Goal: Communication & Community: Answer question/provide support

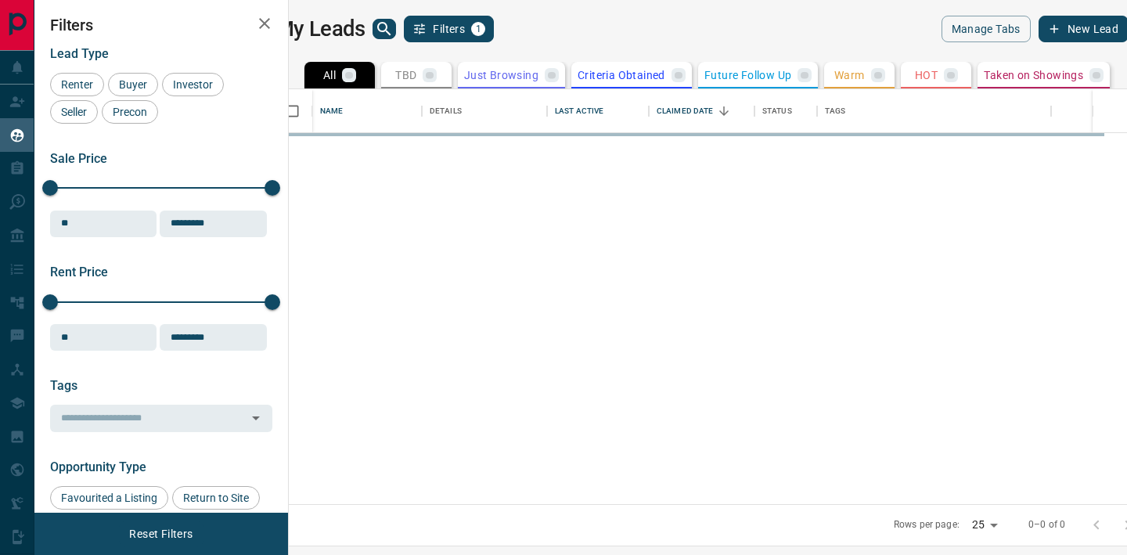
scroll to position [415, 831]
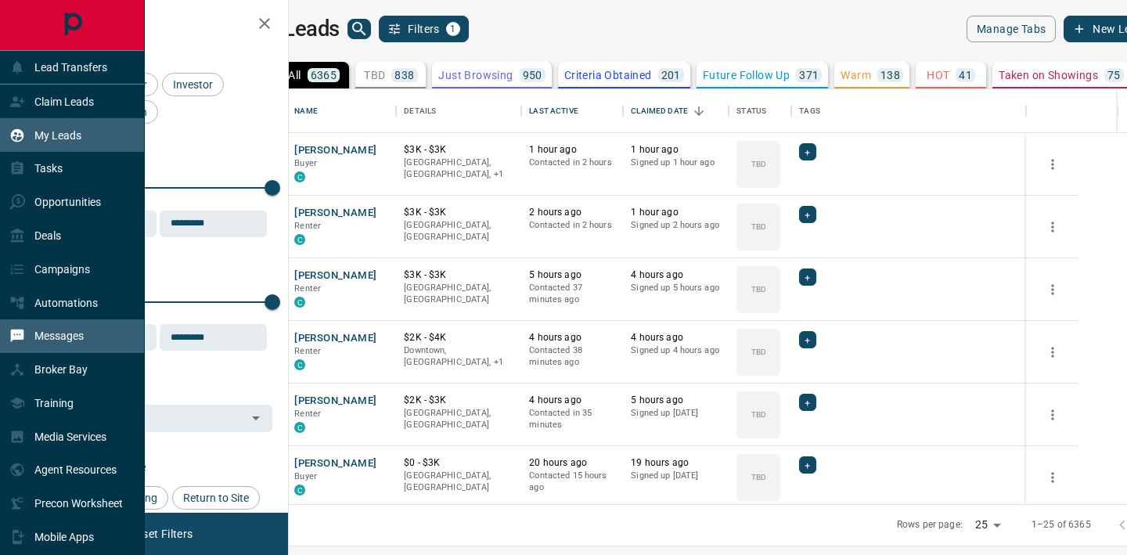
click at [62, 341] on p "Messages" at bounding box center [58, 336] width 49 height 13
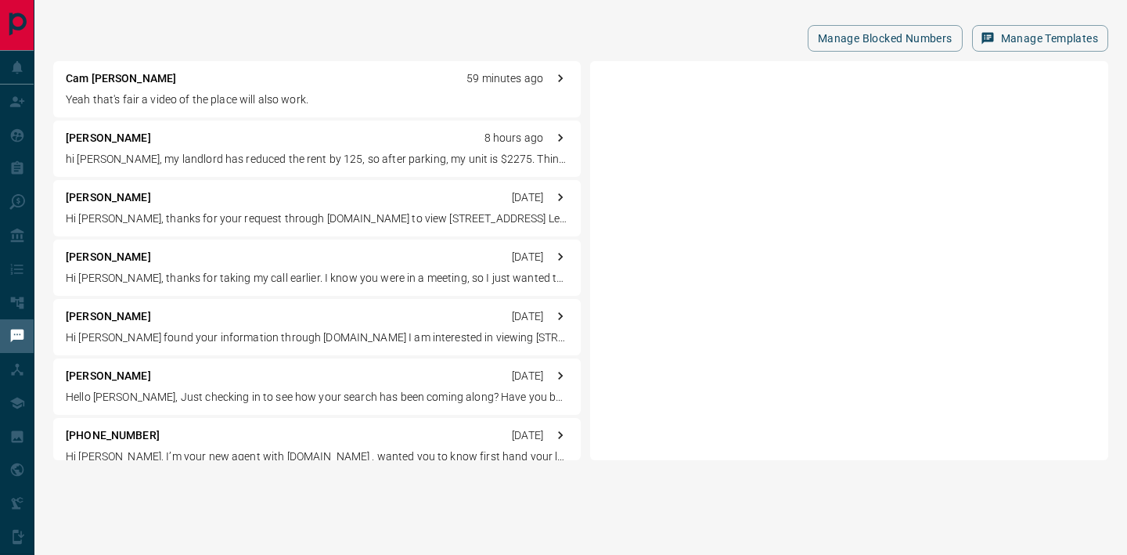
click at [198, 79] on div "Cam [PERSON_NAME] 59 minutes ago" at bounding box center [317, 78] width 503 height 16
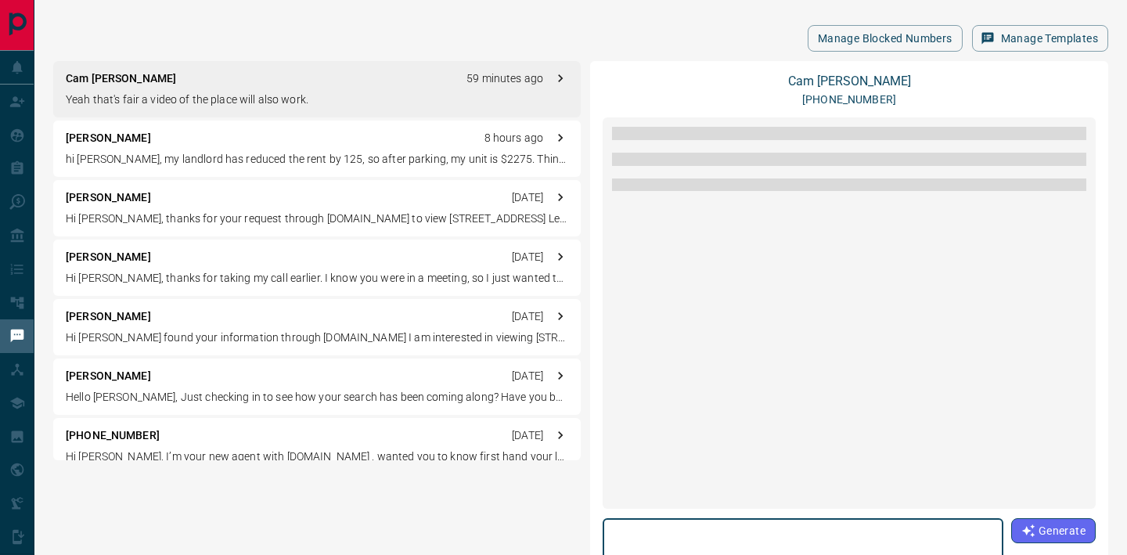
scroll to position [1580, 0]
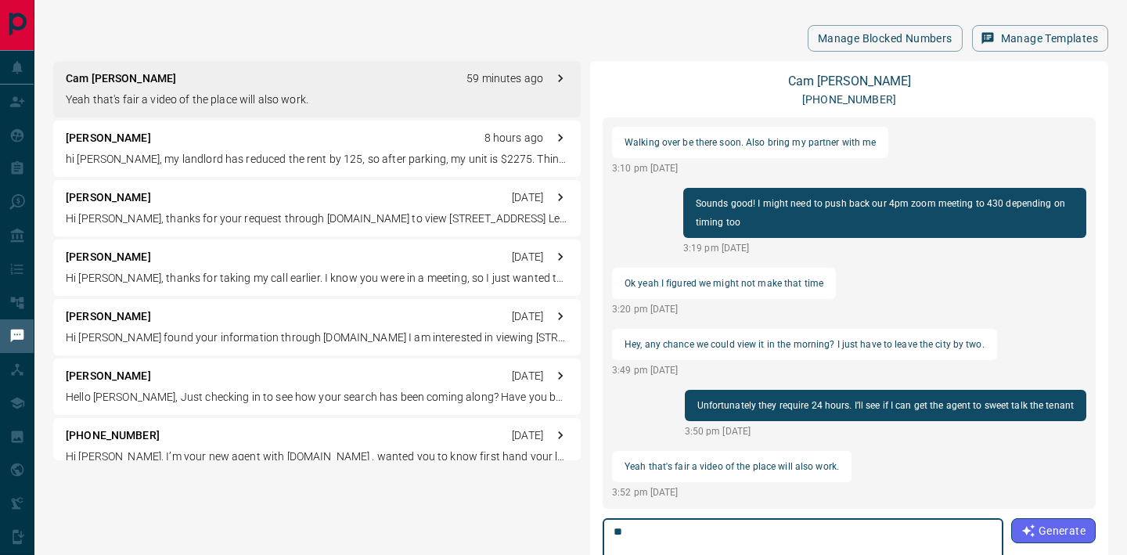
type textarea "*"
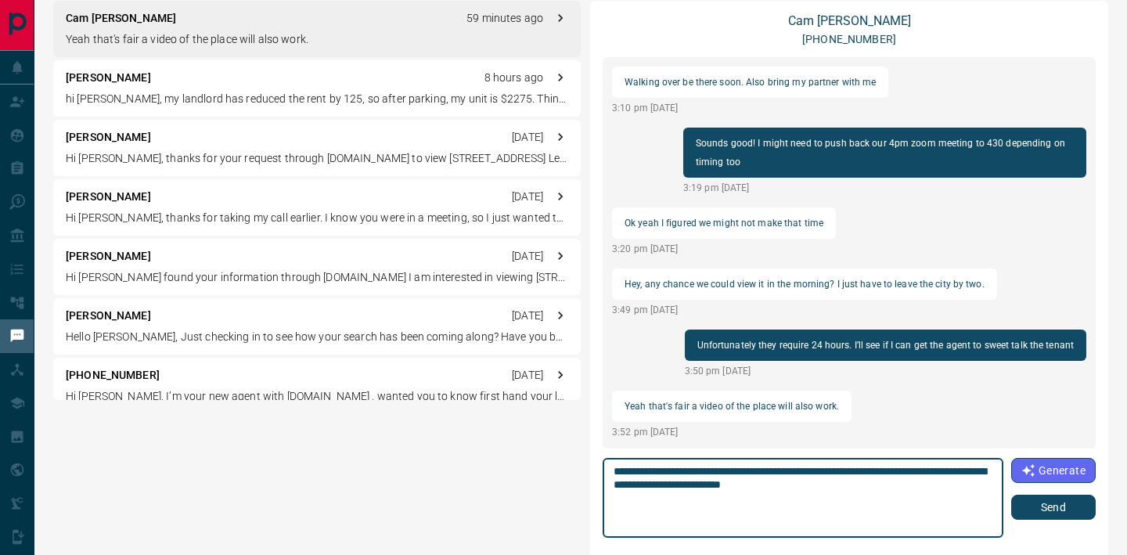
scroll to position [62, 0]
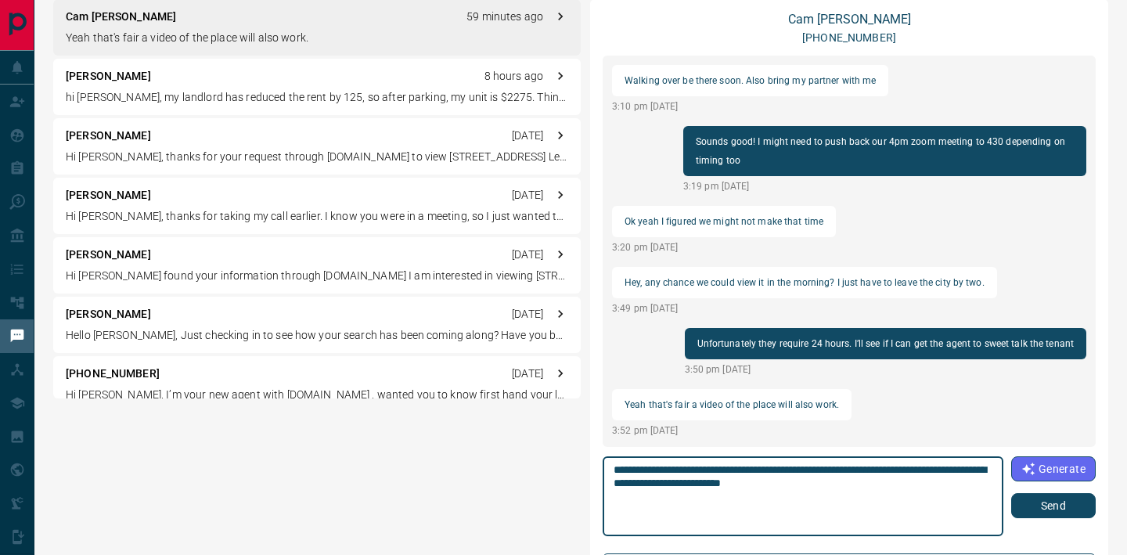
type textarea "**********"
click at [1053, 501] on button "Send" at bounding box center [1053, 505] width 85 height 25
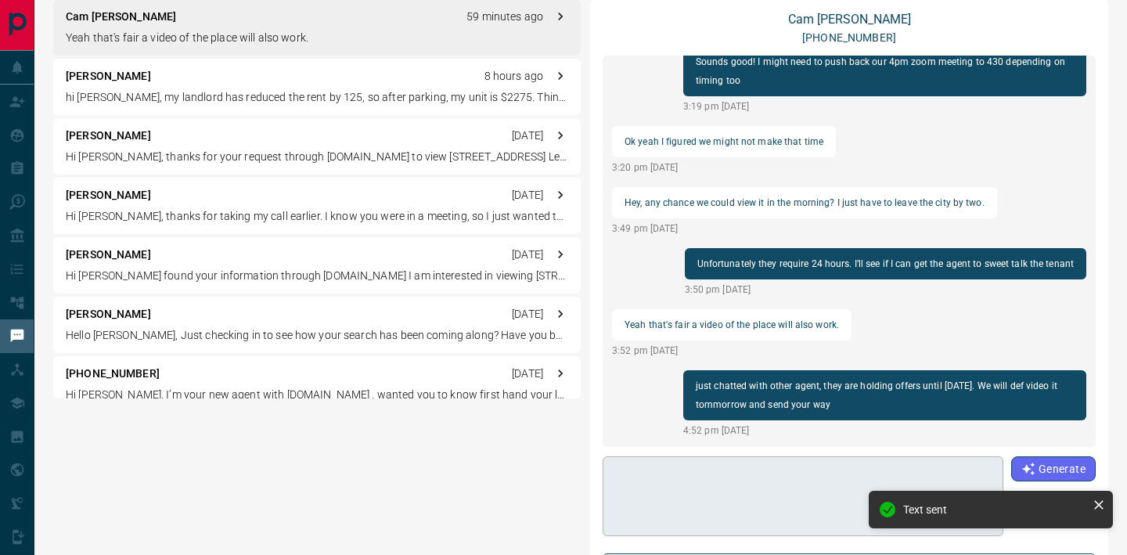
click at [806, 500] on textarea at bounding box center [802, 496] width 377 height 67
click at [805, 500] on textarea at bounding box center [802, 496] width 377 height 67
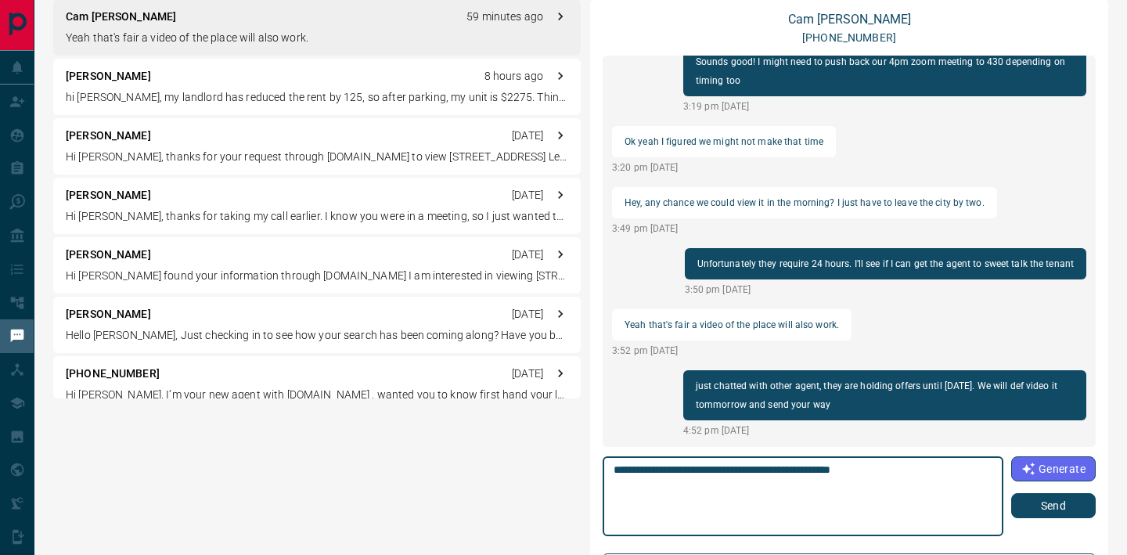
type textarea "**********"
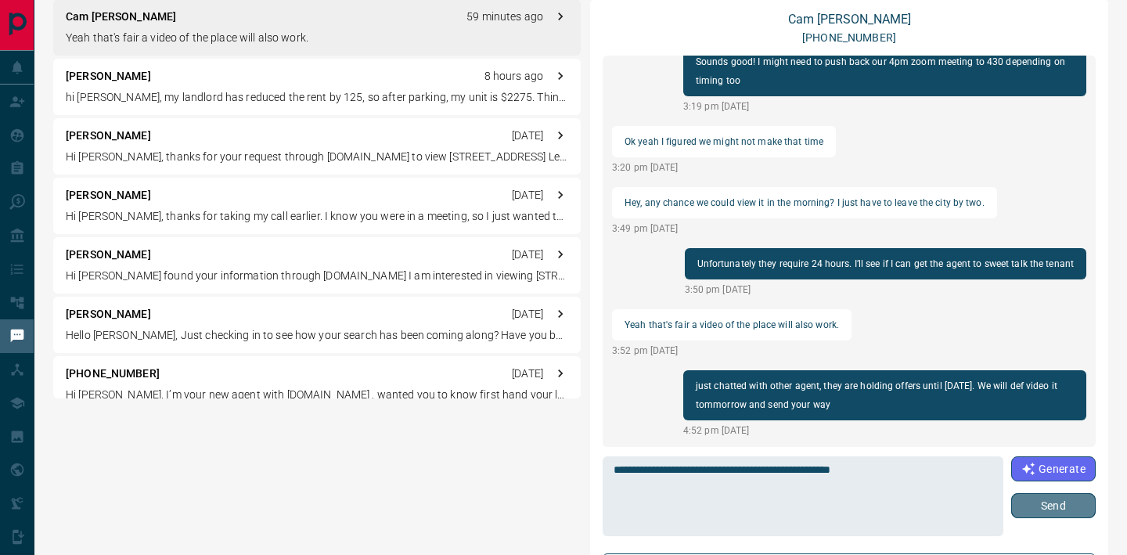
click at [1079, 510] on button "Send" at bounding box center [1053, 505] width 85 height 25
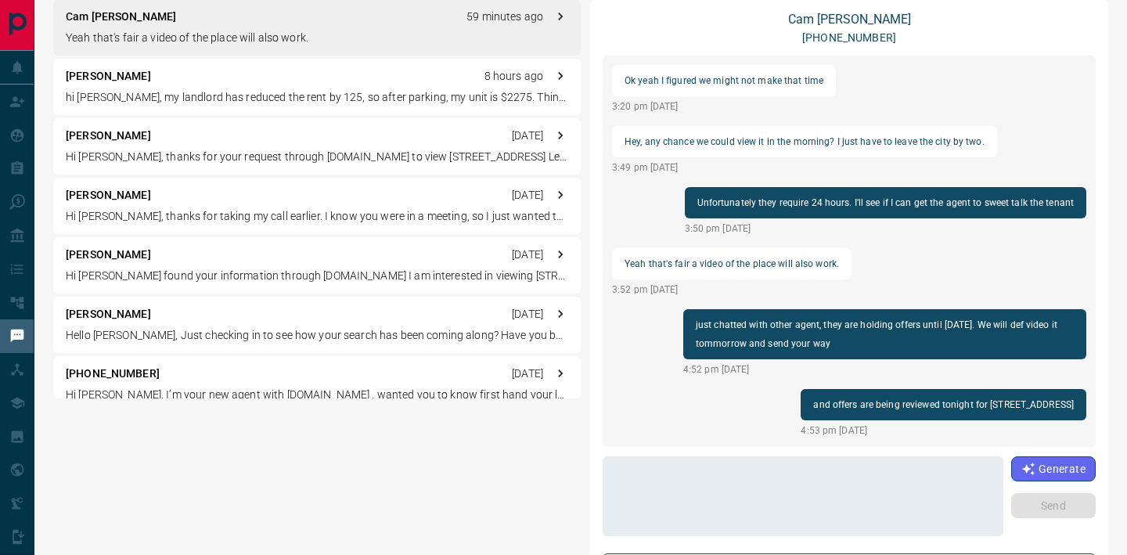
scroll to position [31, 0]
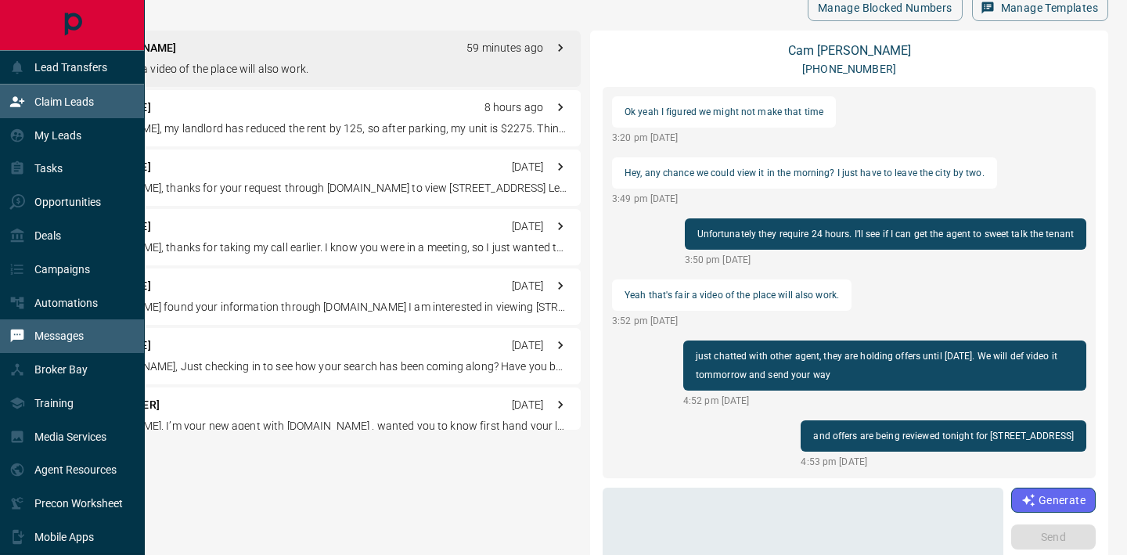
click at [71, 93] on div "Claim Leads" at bounding box center [51, 101] width 85 height 26
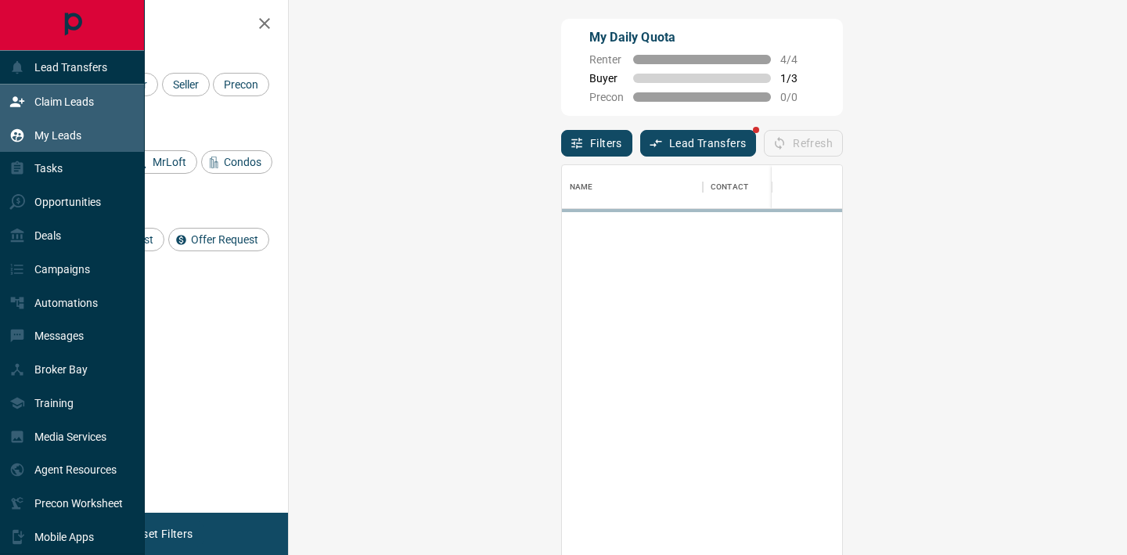
scroll to position [419, 805]
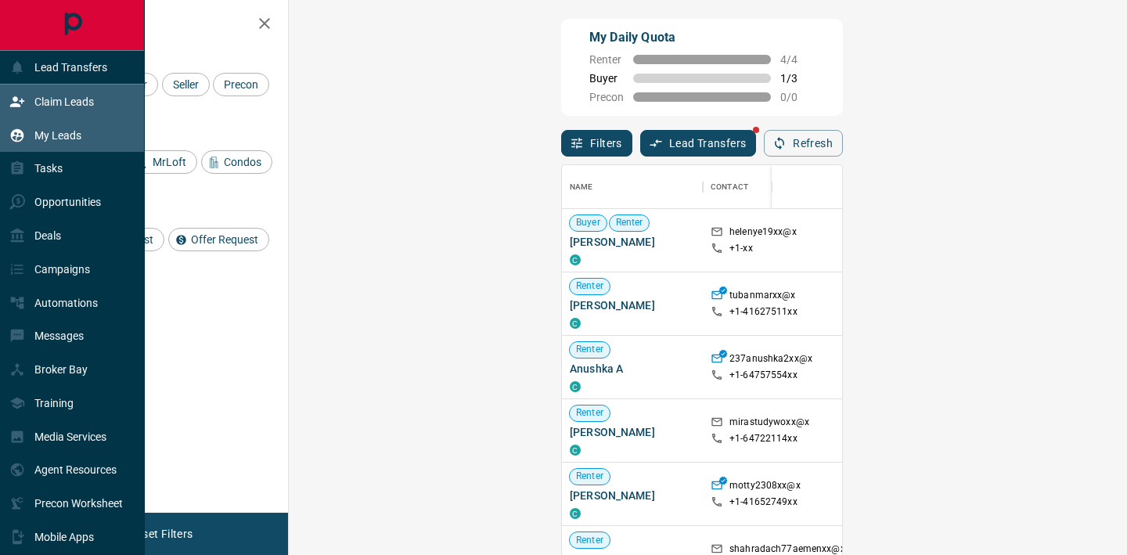
click at [66, 125] on div "My Leads" at bounding box center [45, 135] width 72 height 26
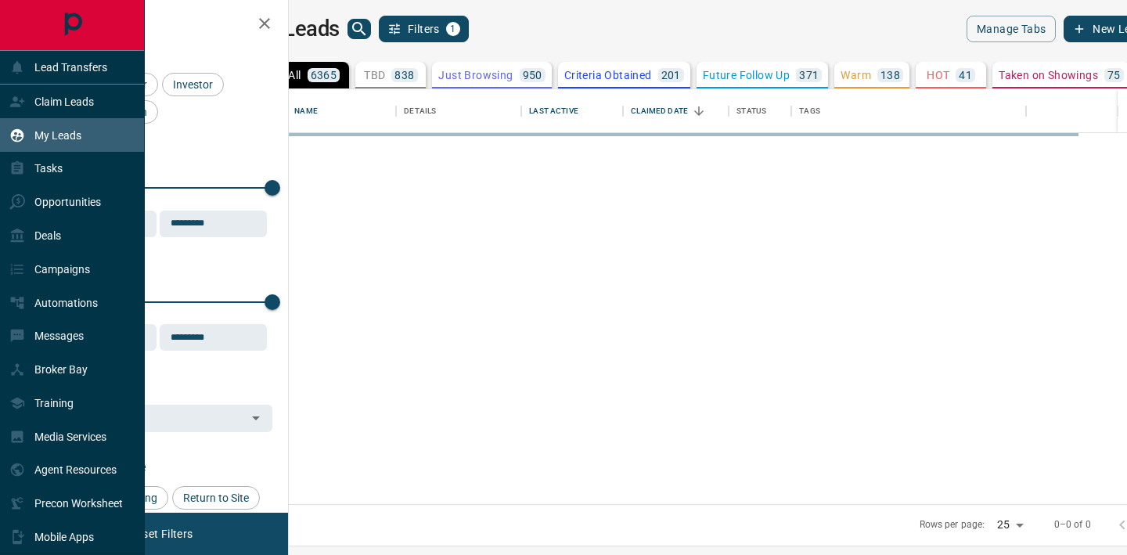
scroll to position [415, 831]
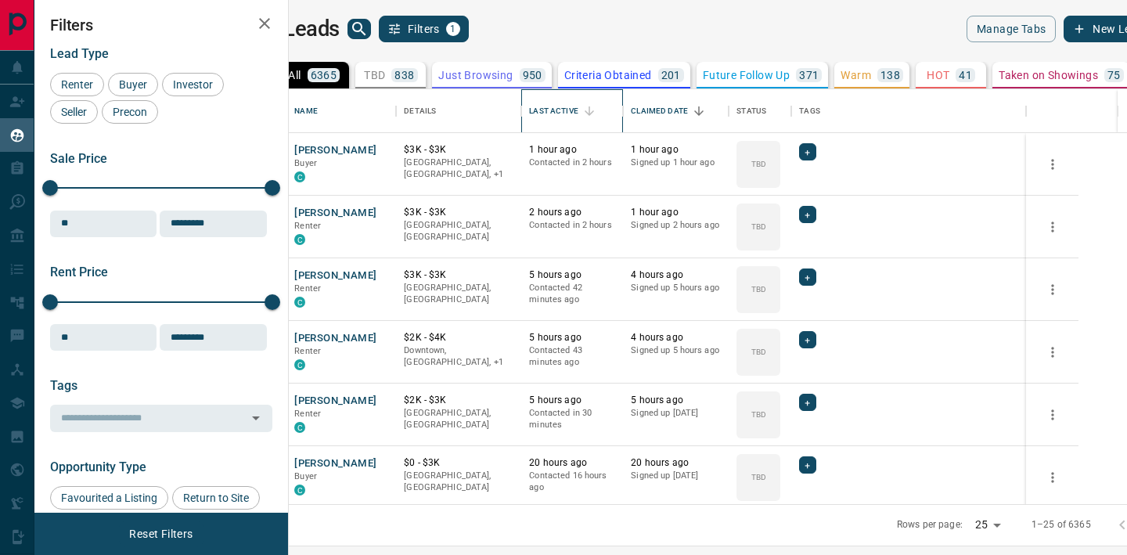
click at [578, 104] on div "Last Active" at bounding box center [553, 111] width 49 height 44
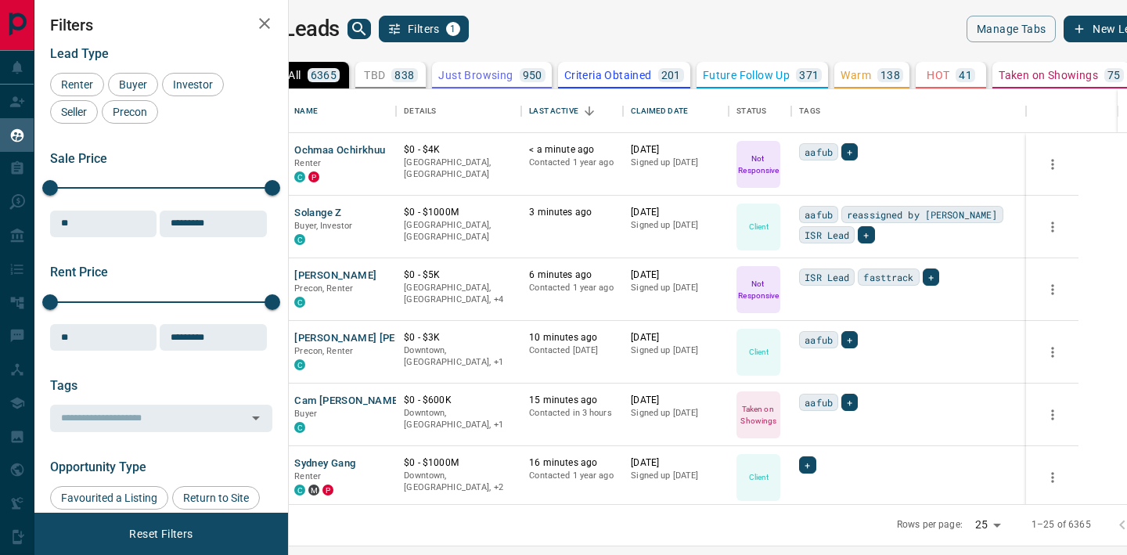
click at [647, 10] on div "My Leads Filters 1 Manage Tabs New Lead All 6365 TBD 838 Do Not Contact - Not R…" at bounding box center [580, 267] width 1093 height 535
